Goal: Transaction & Acquisition: Purchase product/service

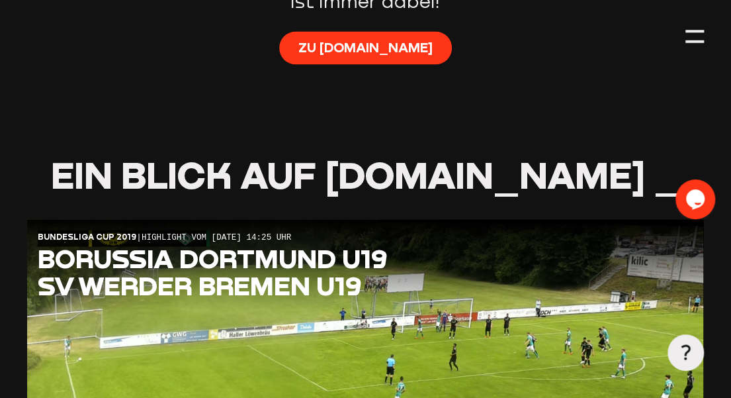
scroll to position [1147, 0]
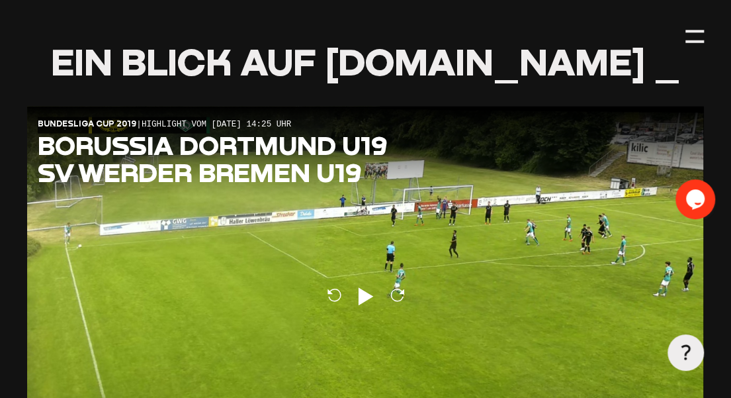
type input "0.8"
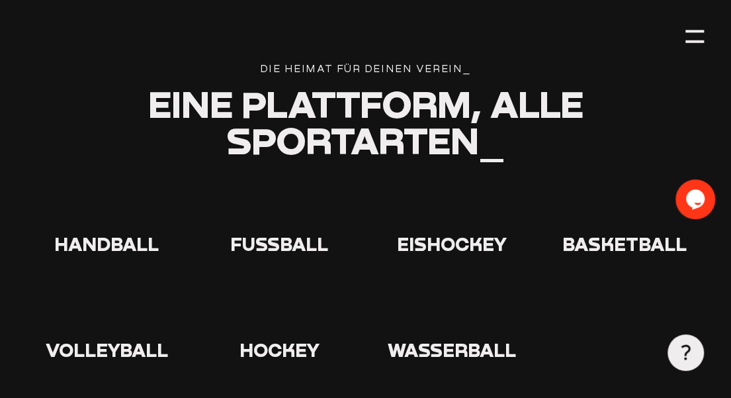
scroll to position [2425, 0]
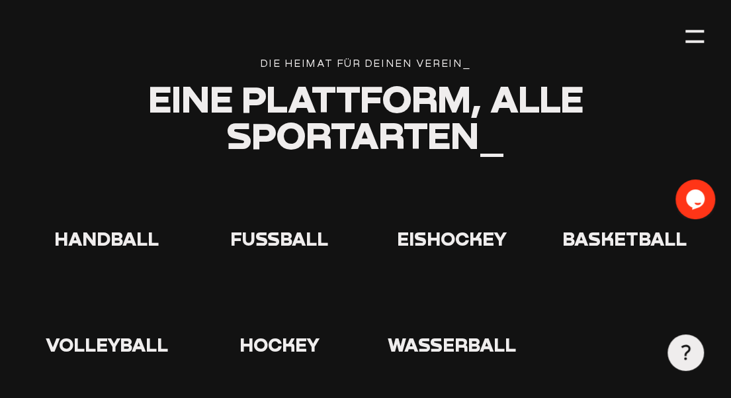
click at [280, 227] on span "Fußball" at bounding box center [279, 238] width 98 height 22
click at [273, 181] on icon at bounding box center [279, 202] width 42 height 42
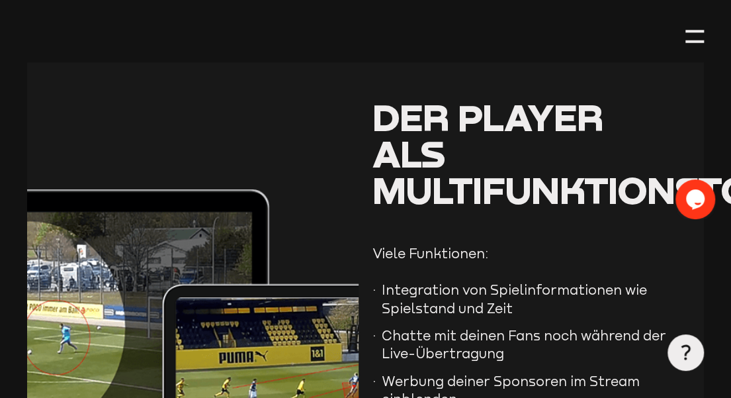
scroll to position [2911, 0]
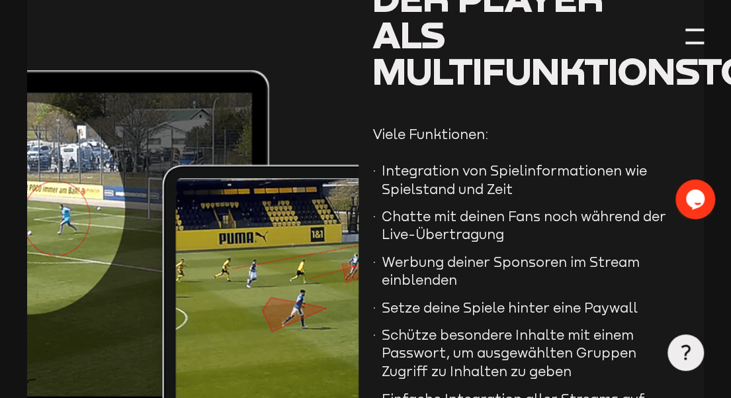
click at [697, 40] on div at bounding box center [694, 36] width 19 height 19
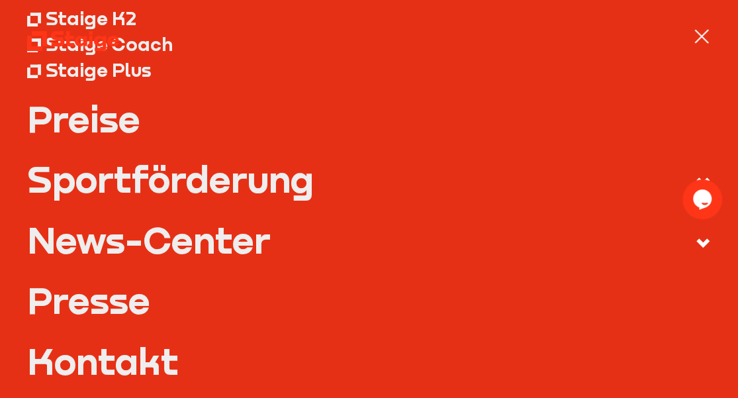
scroll to position [220, 0]
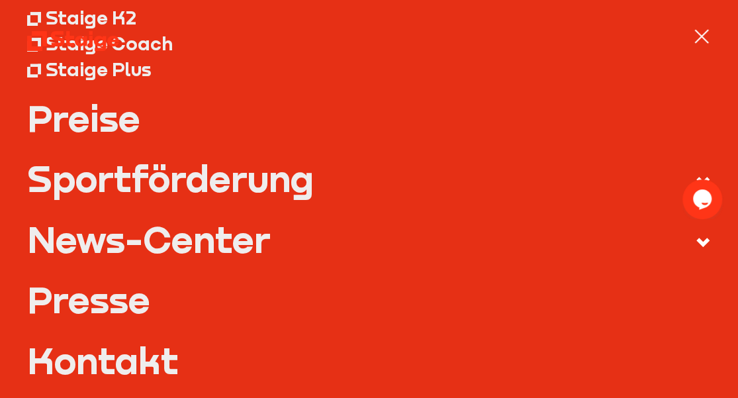
click at [110, 115] on link "Preise" at bounding box center [368, 118] width 683 height 36
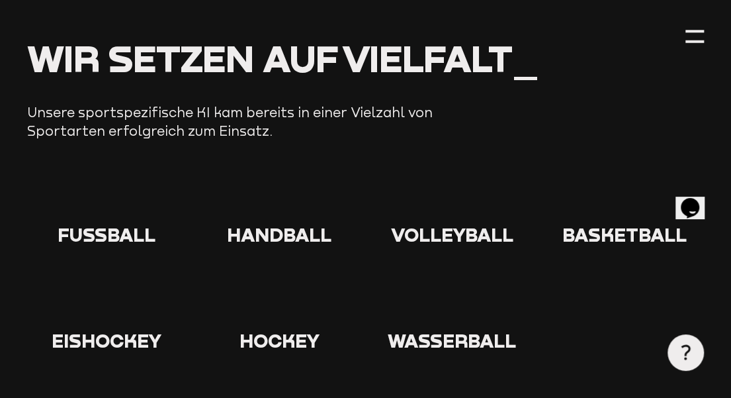
scroll to position [1191, 0]
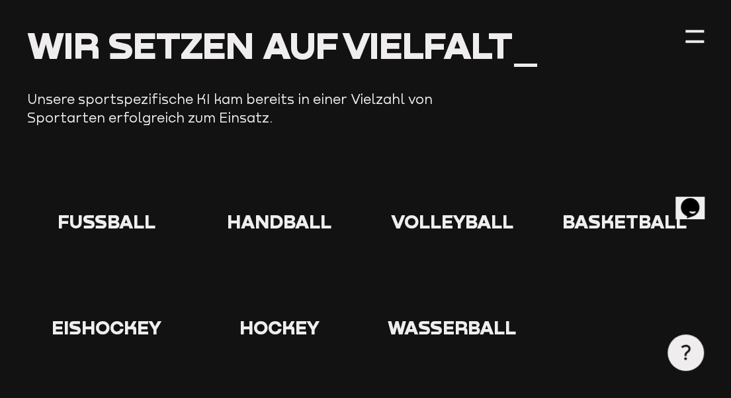
click at [84, 210] on span "Fußball" at bounding box center [107, 221] width 98 height 22
click at [109, 163] on icon at bounding box center [106, 184] width 42 height 42
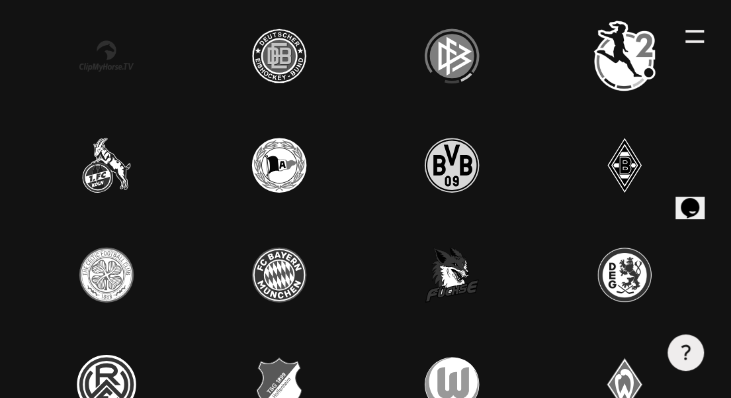
scroll to position [3263, 0]
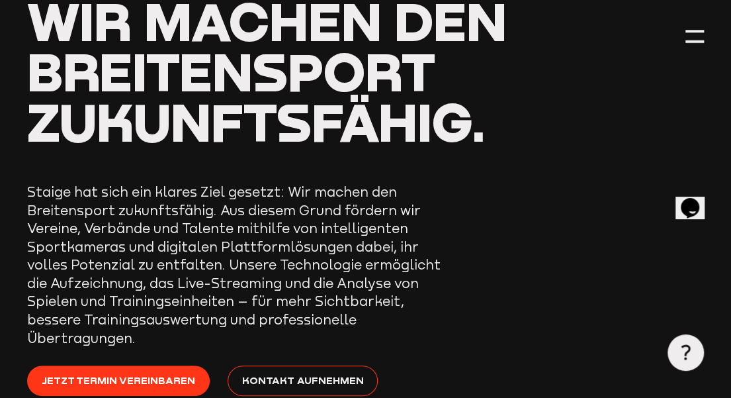
scroll to position [0, 0]
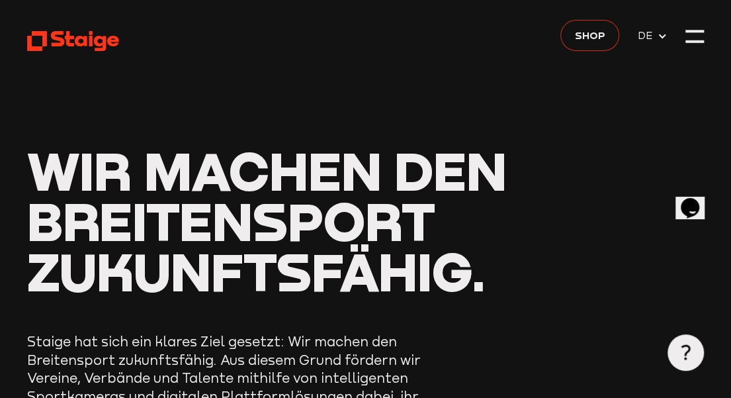
click at [591, 36] on span "Shop" at bounding box center [590, 35] width 30 height 16
